Goal: Navigation & Orientation: Find specific page/section

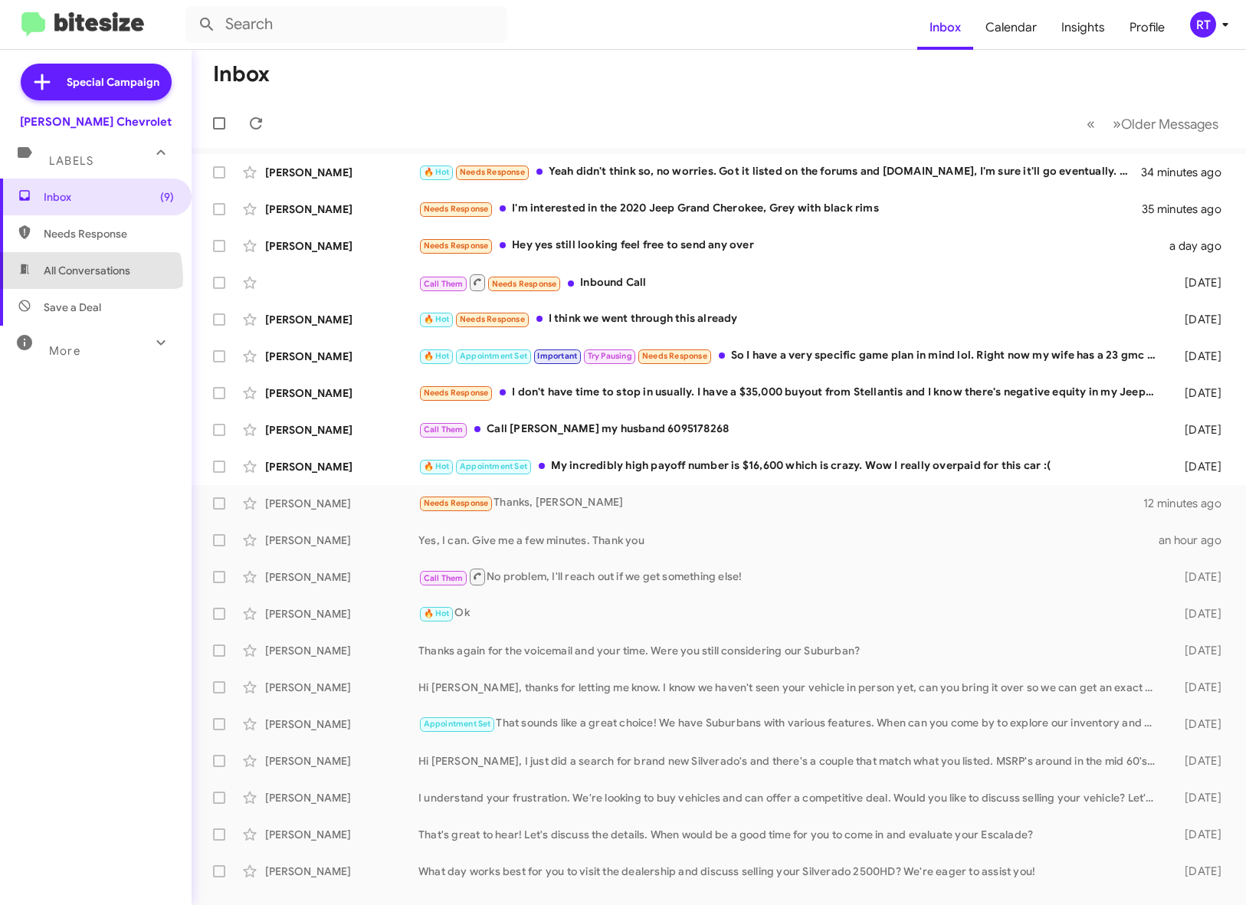
click at [77, 278] on span "All Conversations" at bounding box center [96, 270] width 192 height 37
type input "in:all-conversations"
click at [74, 202] on span "Inbox (9)" at bounding box center [109, 196] width 130 height 15
click at [61, 195] on span "Inbox (9)" at bounding box center [109, 196] width 130 height 15
click at [85, 267] on span "All Conversations" at bounding box center [87, 270] width 87 height 15
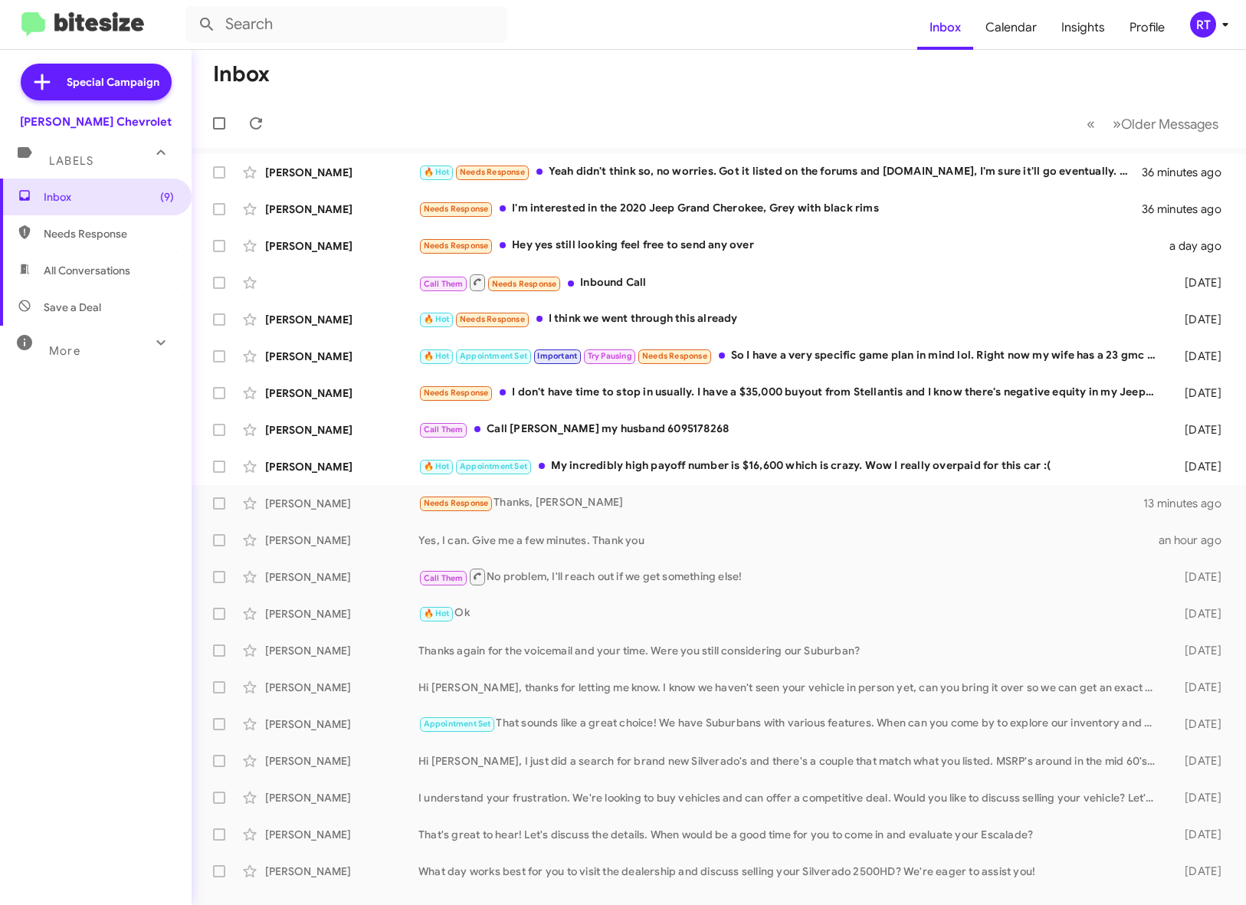
type input "in:all-conversations"
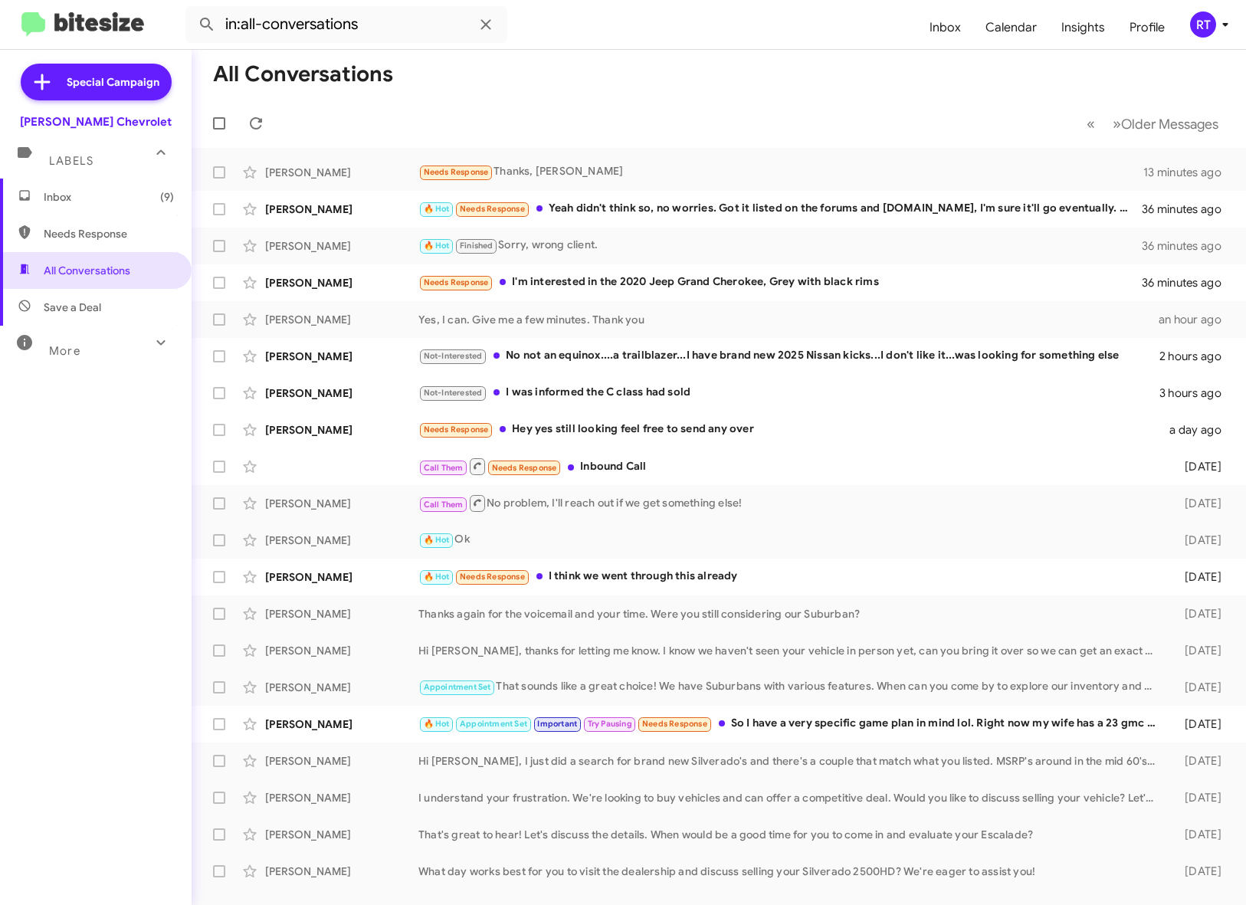
click at [74, 197] on span "Inbox (9)" at bounding box center [109, 196] width 130 height 15
